Goal: Transaction & Acquisition: Obtain resource

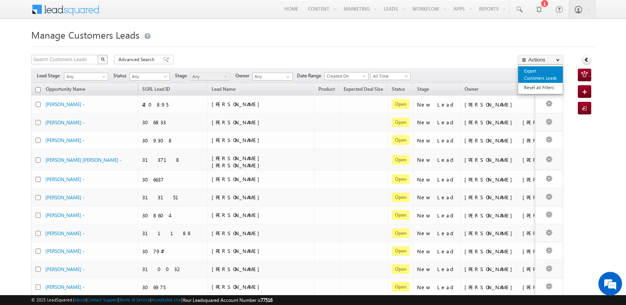
click at [531, 76] on link "Export Customers Leads" at bounding box center [540, 74] width 45 height 17
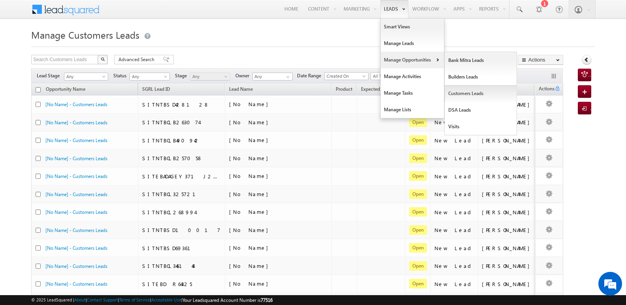
click at [454, 94] on link "Customers Leads" at bounding box center [480, 93] width 72 height 17
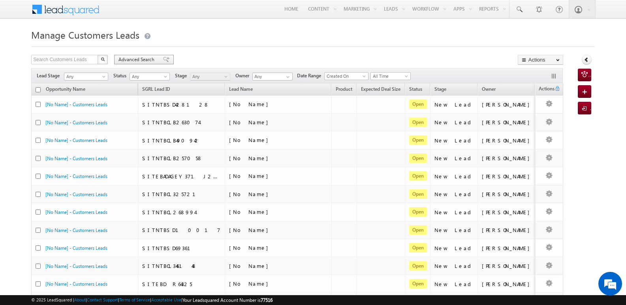
click at [162, 56] on div "Advanced Search" at bounding box center [144, 59] width 60 height 9
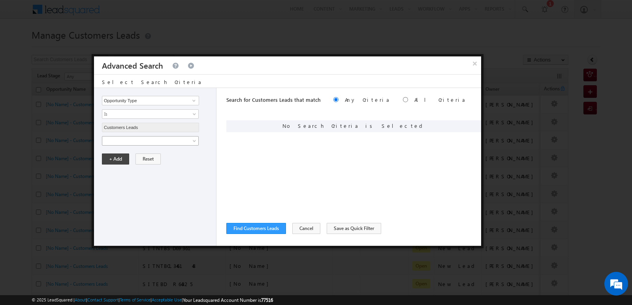
click at [180, 141] on span at bounding box center [145, 140] width 86 height 7
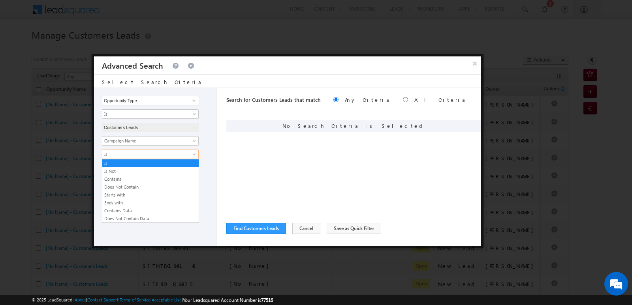
click at [176, 152] on span "Is" at bounding box center [145, 154] width 86 height 7
click at [149, 176] on link "Contains" at bounding box center [150, 179] width 96 height 7
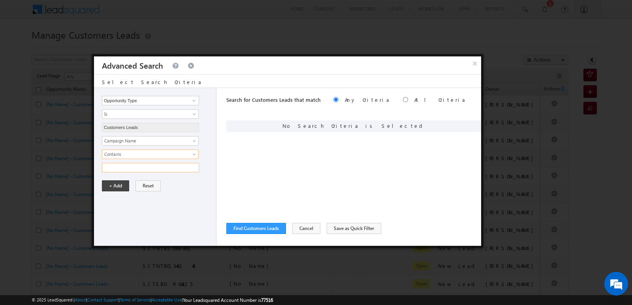
click at [160, 170] on input "text" at bounding box center [150, 167] width 97 height 9
type input "22SEP25"
click at [177, 216] on div "Opportunity Type Lead Owner Sales Group Prospect Id Address 1 Address 2 Age Ass…" at bounding box center [155, 167] width 122 height 158
click at [121, 184] on button "+ Add" at bounding box center [115, 185] width 27 height 11
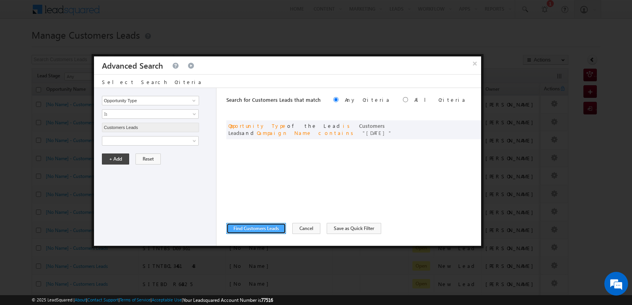
click at [269, 230] on button "Find Customers Leads" at bounding box center [256, 228] width 60 height 11
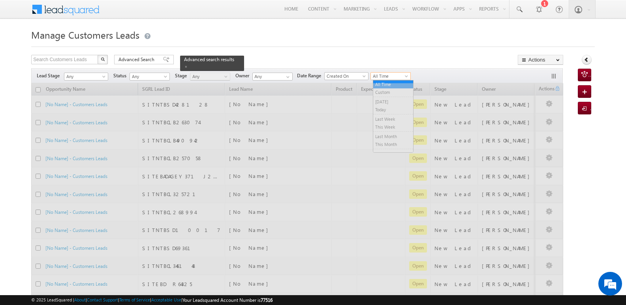
click at [388, 74] on span "All Time" at bounding box center [389, 76] width 37 height 7
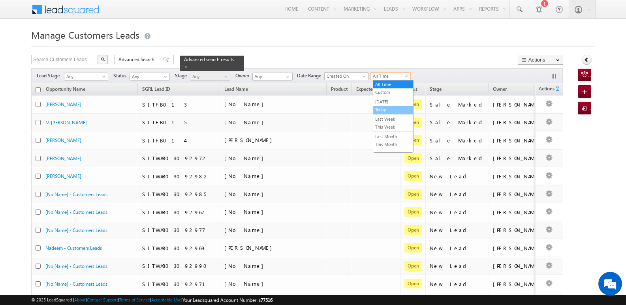
click at [390, 109] on link "Today" at bounding box center [393, 109] width 40 height 7
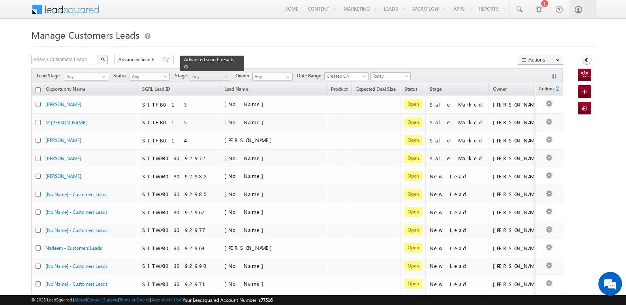
click at [231, 59] on div "Advanced search results" at bounding box center [212, 63] width 64 height 15
click at [188, 65] on span at bounding box center [186, 67] width 4 height 4
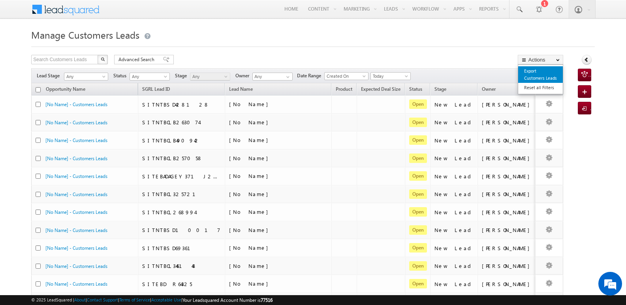
click at [529, 71] on link "Export Customers Leads" at bounding box center [540, 74] width 45 height 17
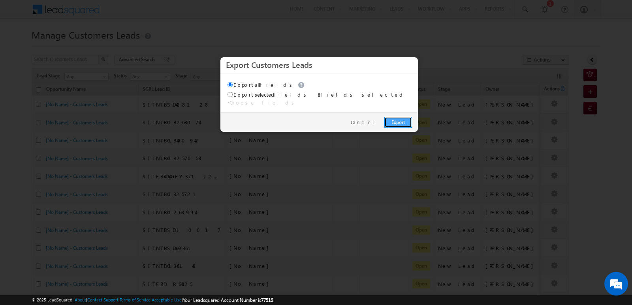
click at [389, 117] on link "Export" at bounding box center [398, 122] width 28 height 11
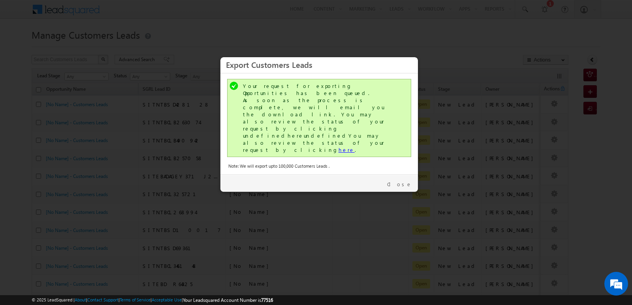
click at [338, 146] on link "here" at bounding box center [346, 149] width 16 height 7
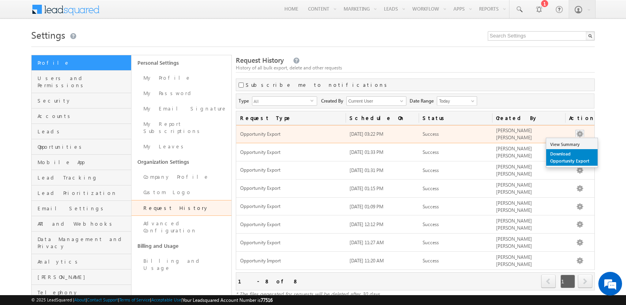
click at [566, 159] on link "Download Opportunity Export" at bounding box center [571, 157] width 51 height 17
